Goal: Register for event/course

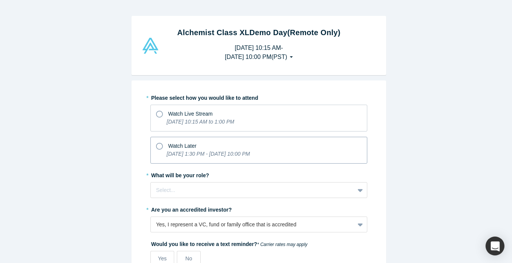
click at [156, 147] on icon at bounding box center [159, 146] width 7 height 7
click at [0, 0] on input "Watch Later [DATE] 1:30 PM - [DATE] 10:00 PM" at bounding box center [0, 0] width 0 height 0
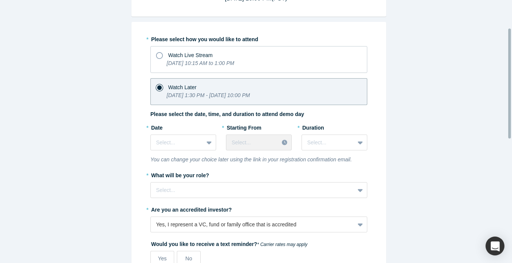
scroll to position [67, 0]
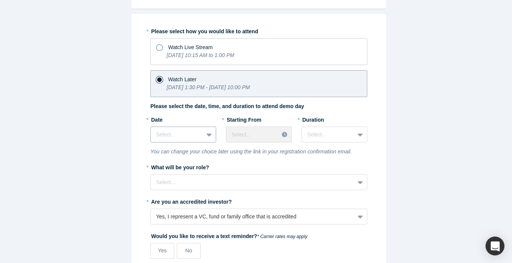
click at [188, 131] on div at bounding box center [177, 134] width 42 height 9
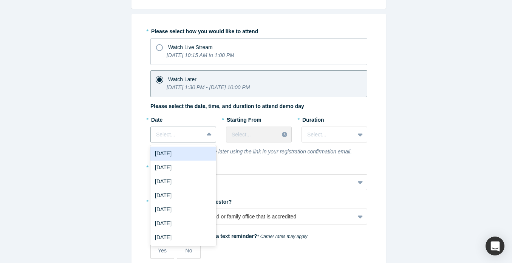
click at [185, 149] on div "[DATE]" at bounding box center [183, 154] width 66 height 14
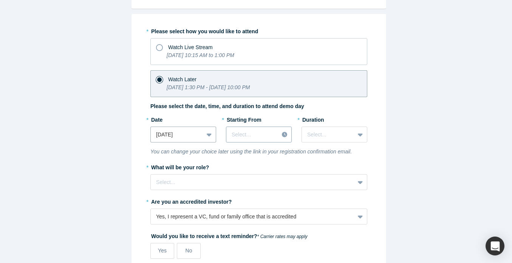
click at [250, 134] on div at bounding box center [253, 134] width 42 height 9
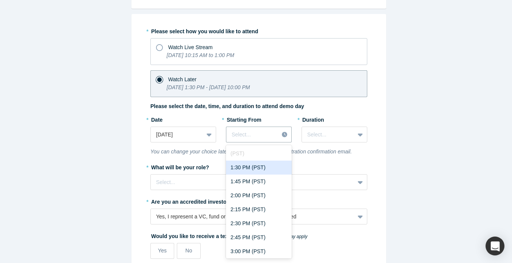
click at [255, 165] on div "1:30 PM (PST)" at bounding box center [259, 168] width 66 height 14
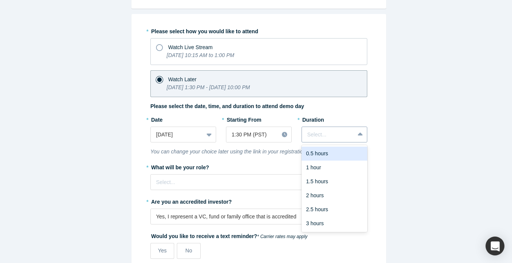
click at [333, 133] on div at bounding box center [328, 134] width 42 height 9
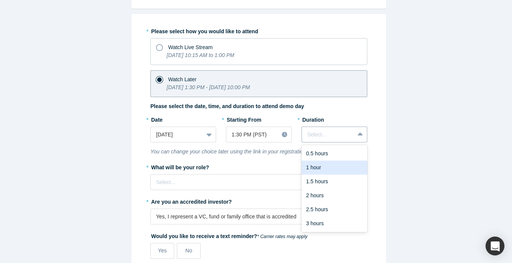
click at [327, 167] on div "1 hour" at bounding box center [335, 168] width 66 height 14
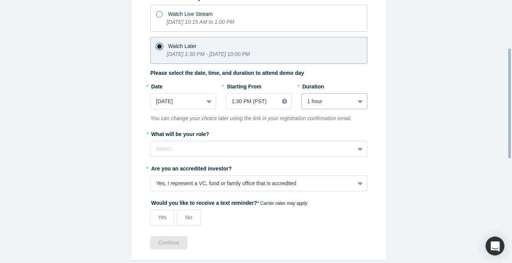
scroll to position [122, 0]
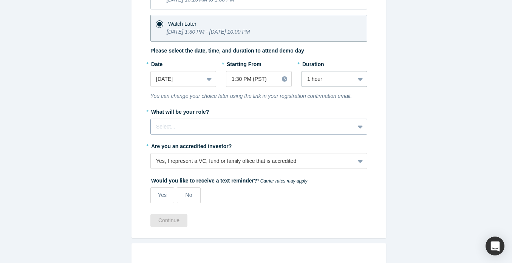
click at [196, 126] on div at bounding box center [252, 126] width 193 height 9
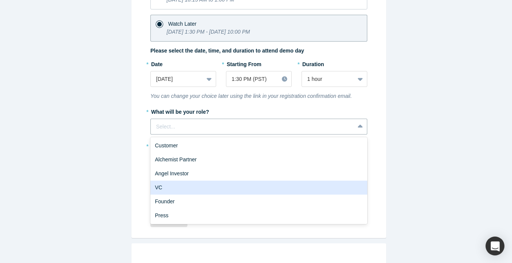
click at [181, 189] on div "VC" at bounding box center [258, 188] width 217 height 14
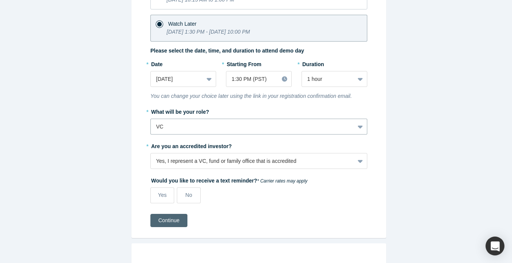
click at [161, 219] on button "Continue" at bounding box center [168, 220] width 37 height 13
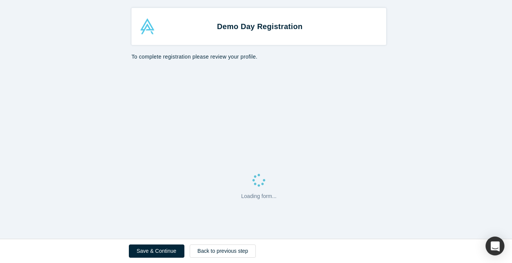
select select "US"
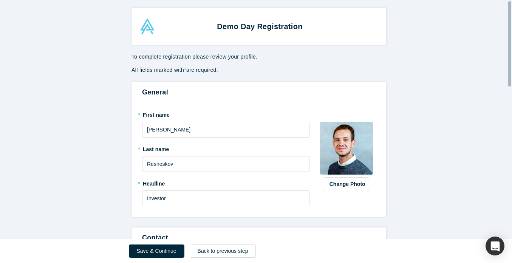
scroll to position [68, 0]
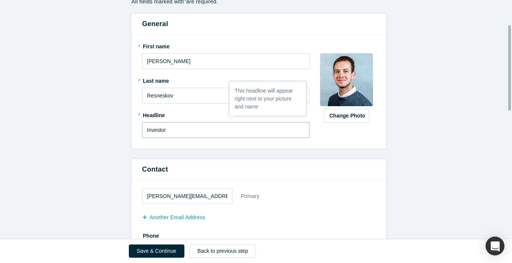
drag, startPoint x: 186, startPoint y: 132, endPoint x: 123, endPoint y: 130, distance: 63.5
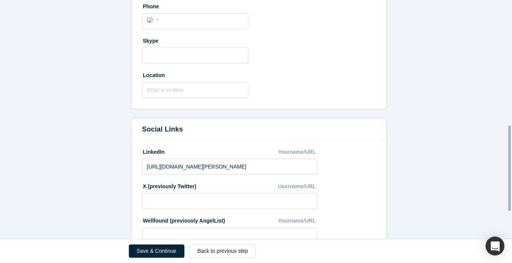
scroll to position [351, 0]
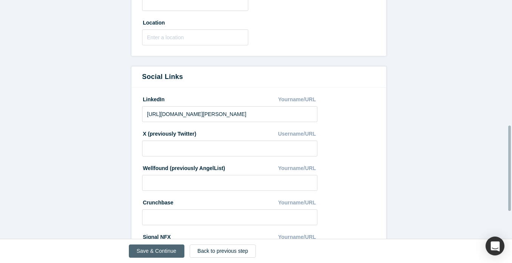
click at [152, 248] on button "Save & Continue" at bounding box center [157, 251] width 56 height 13
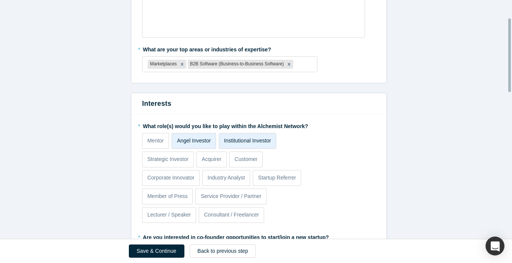
scroll to position [57, 0]
